Goal: Task Accomplishment & Management: Manage account settings

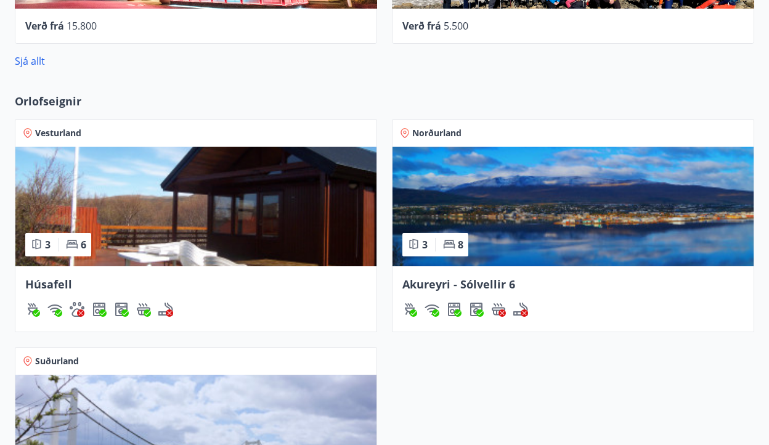
scroll to position [719, 0]
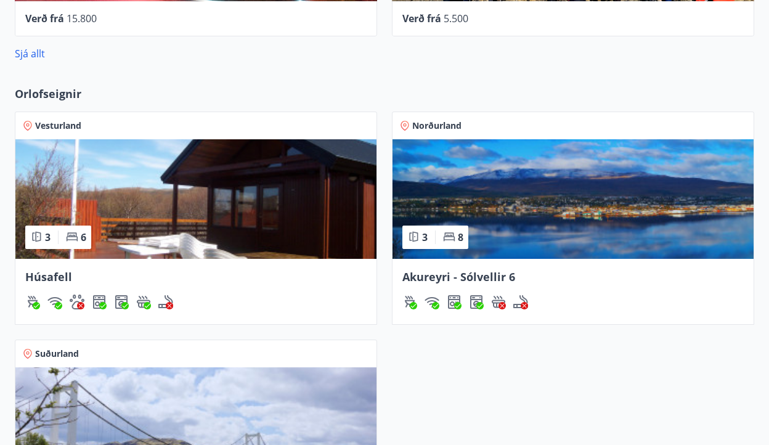
click at [462, 277] on span "Akureyri - Sólvellir 6" at bounding box center [458, 276] width 113 height 15
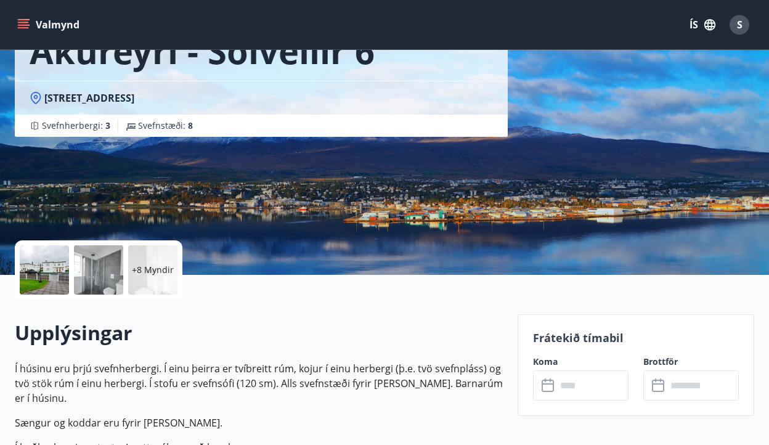
scroll to position [109, 0]
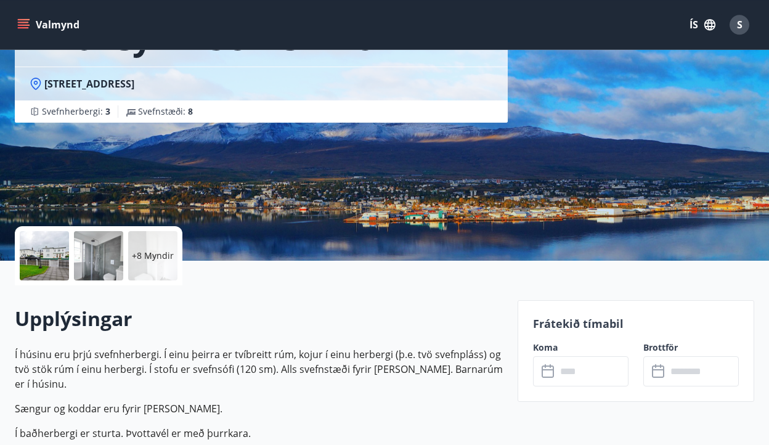
click at [155, 263] on div "+8 Myndir" at bounding box center [152, 255] width 49 height 49
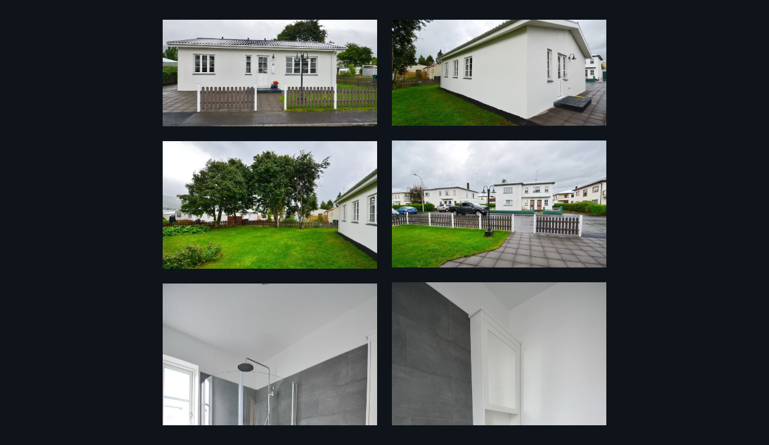
scroll to position [0, 0]
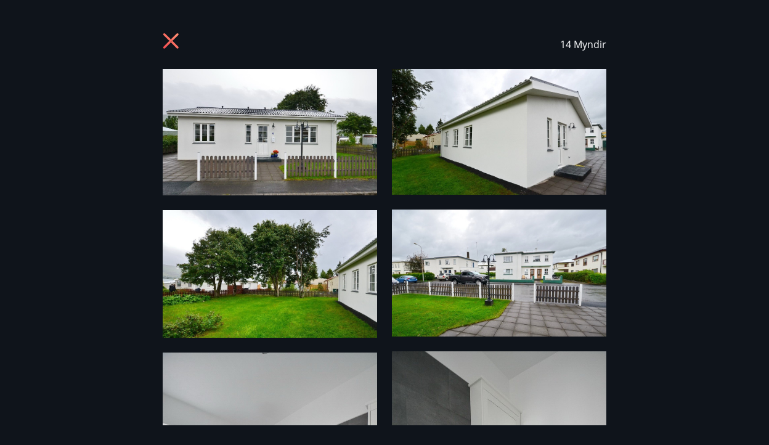
click at [173, 42] on icon at bounding box center [170, 40] width 15 height 15
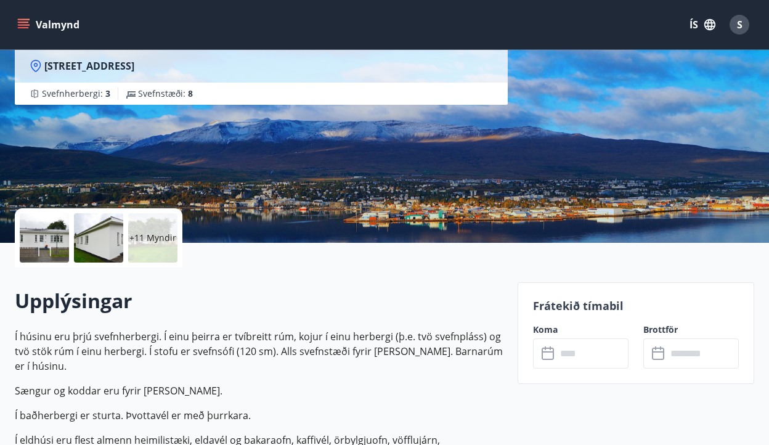
scroll to position [128, 0]
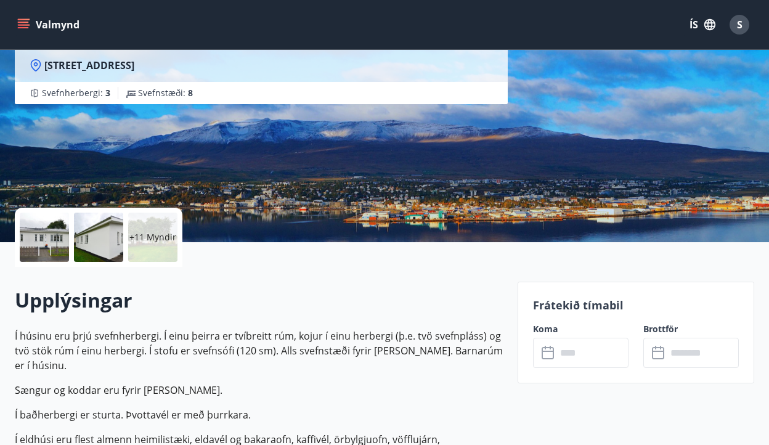
click at [740, 27] on span "S" at bounding box center [740, 25] width 6 height 14
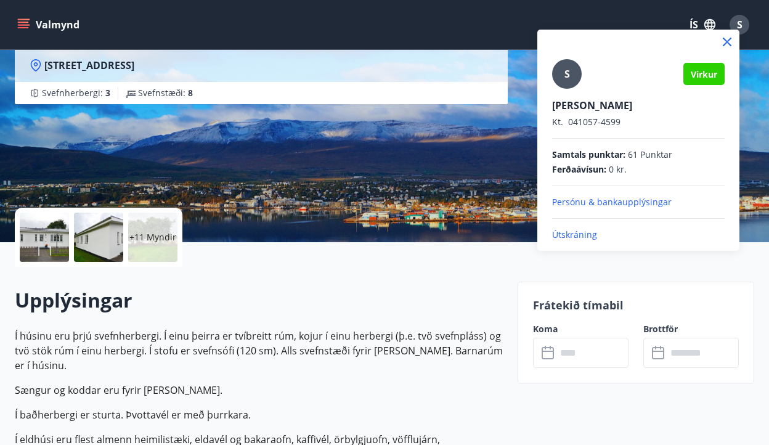
click at [379, 198] on div at bounding box center [384, 222] width 769 height 445
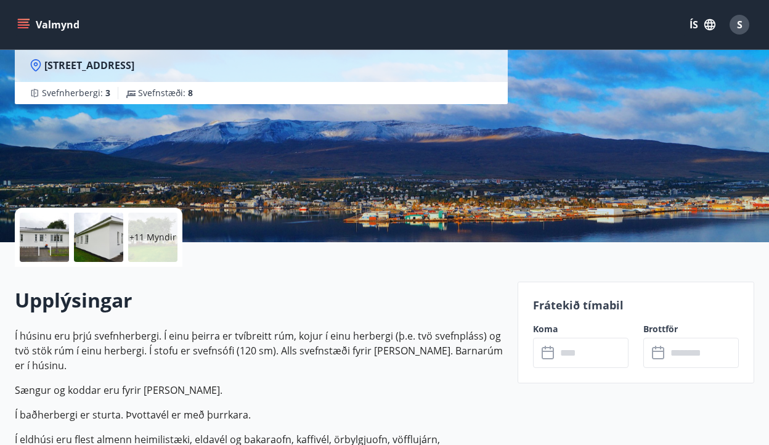
click at [22, 26] on icon "menu" at bounding box center [23, 24] width 12 height 12
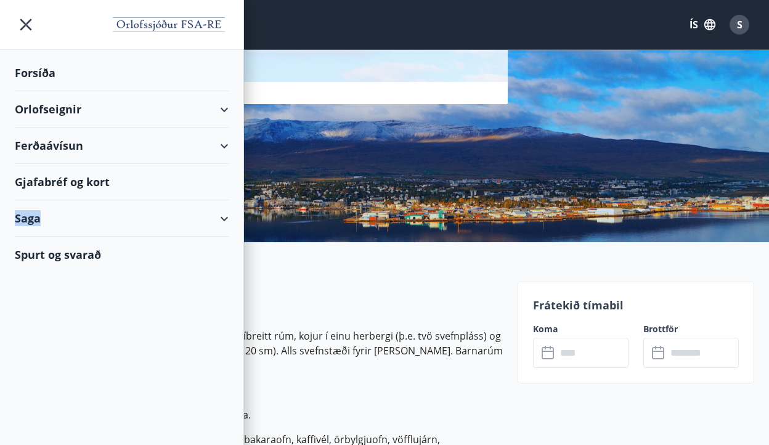
click at [92, 218] on div "Saga" at bounding box center [122, 218] width 214 height 36
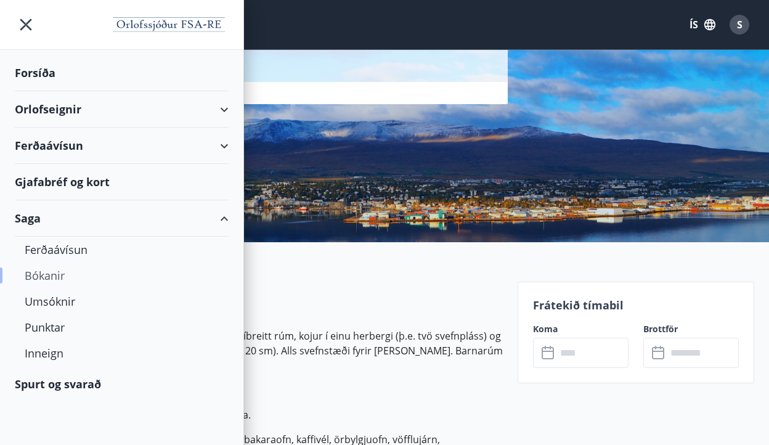
click at [48, 276] on div "Bókanir" at bounding box center [122, 276] width 194 height 26
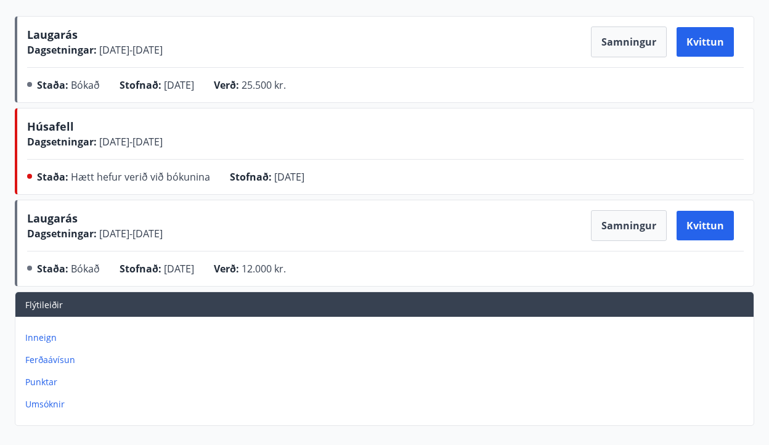
scroll to position [177, 0]
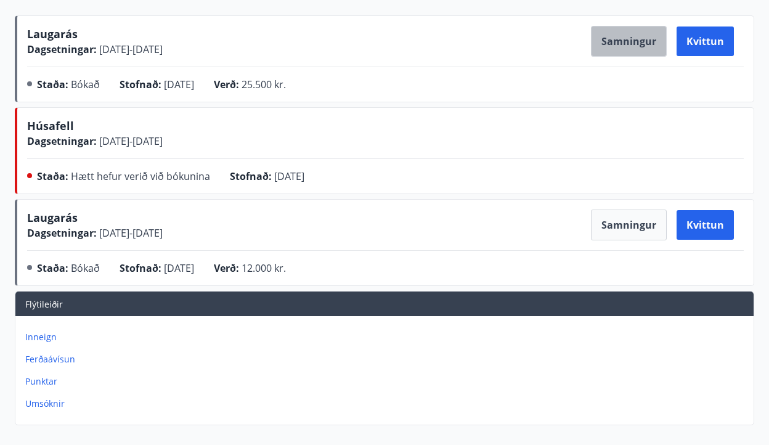
click at [635, 39] on button "Samningur" at bounding box center [629, 41] width 76 height 31
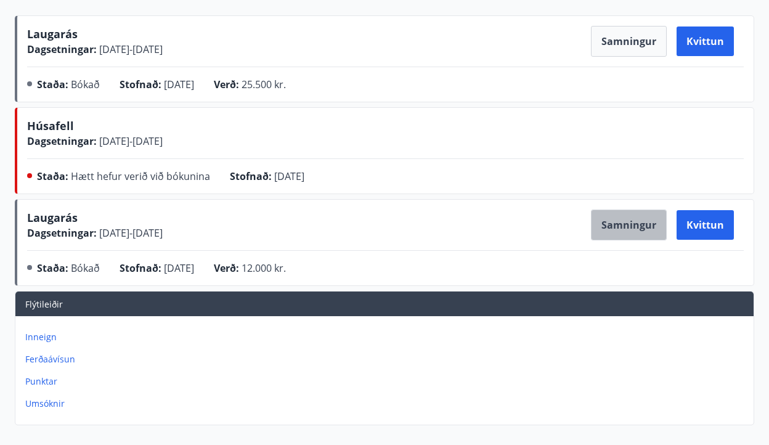
click at [642, 230] on button "Samningur" at bounding box center [629, 225] width 76 height 31
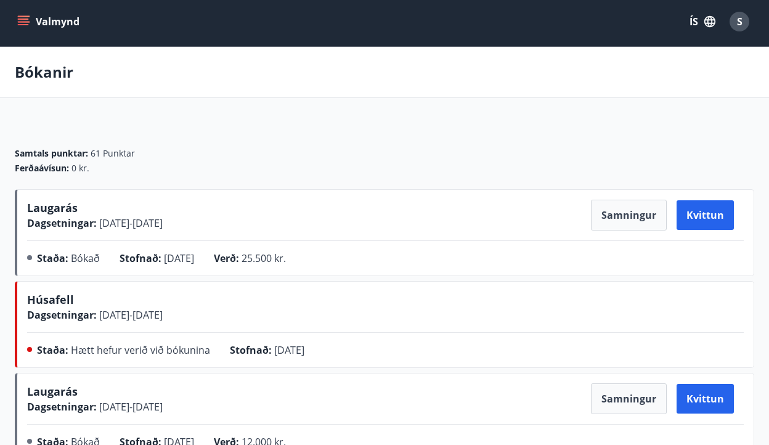
scroll to position [0, 0]
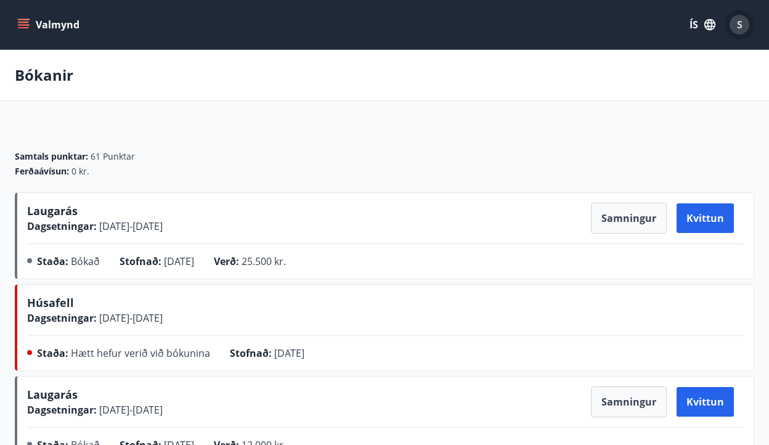
click at [743, 24] on div "S" at bounding box center [740, 25] width 20 height 20
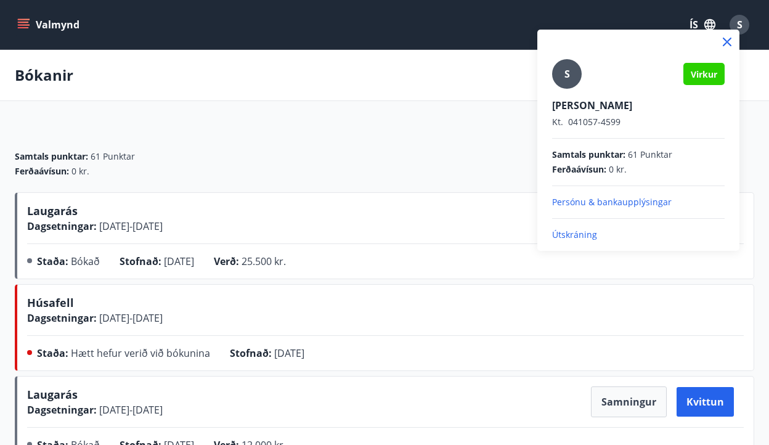
click at [581, 235] on p "Útskráning" at bounding box center [638, 235] width 173 height 12
